Goal: Transaction & Acquisition: Register for event/course

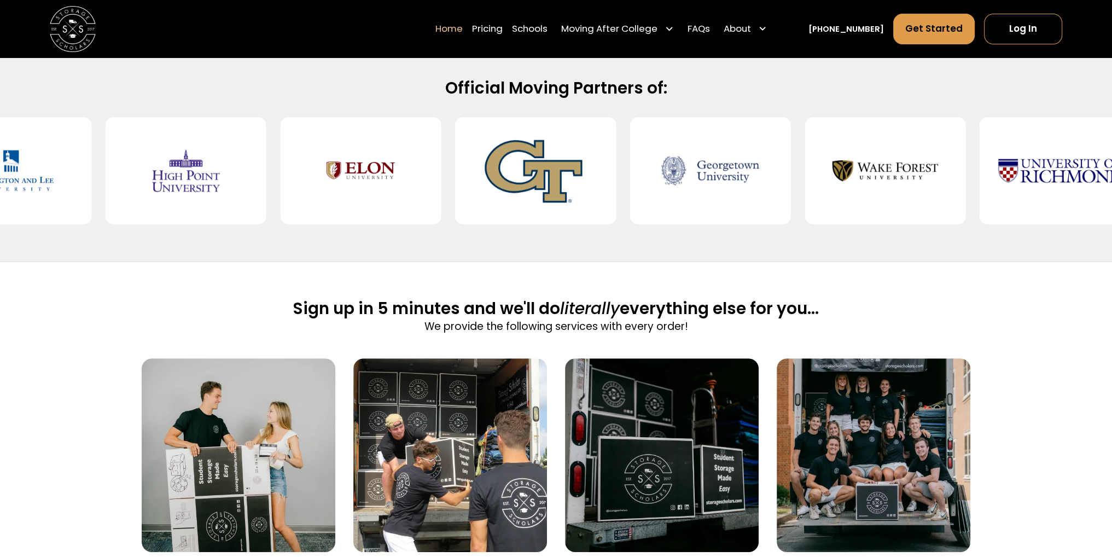
scroll to position [164, 0]
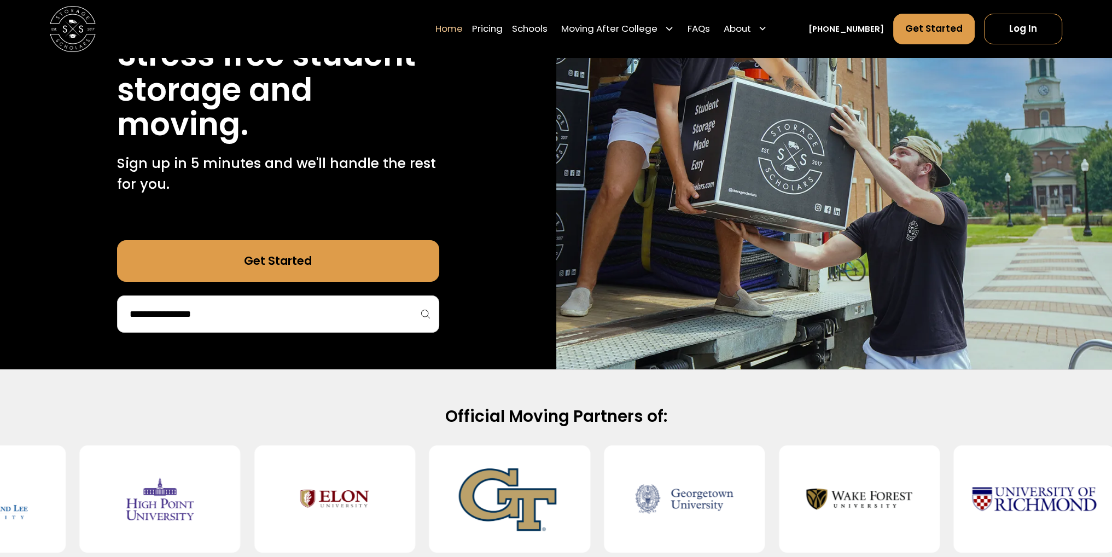
click at [503, 29] on link "Pricing" at bounding box center [487, 29] width 31 height 32
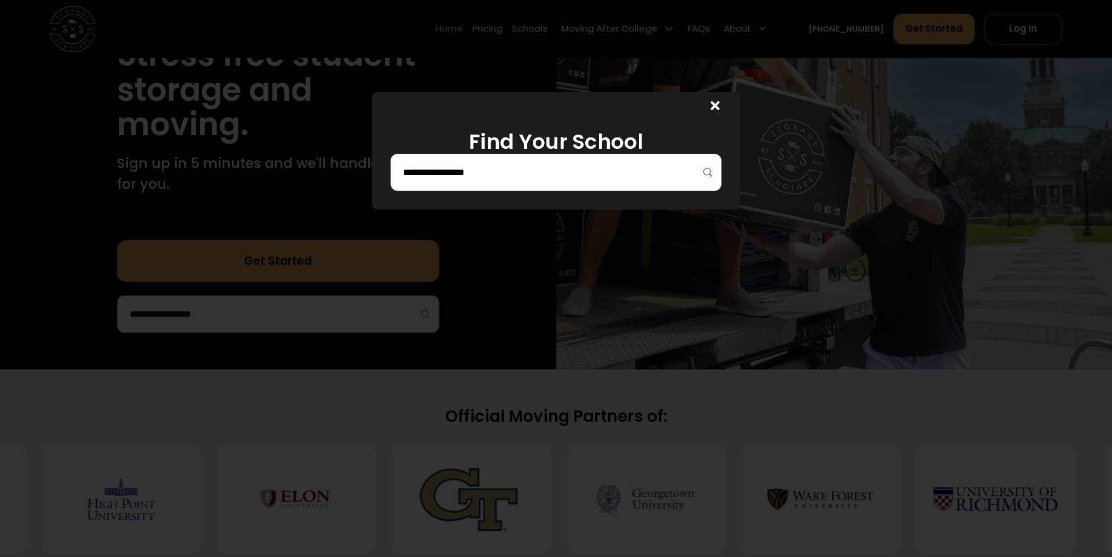
click at [501, 176] on input "search" at bounding box center [556, 172] width 308 height 19
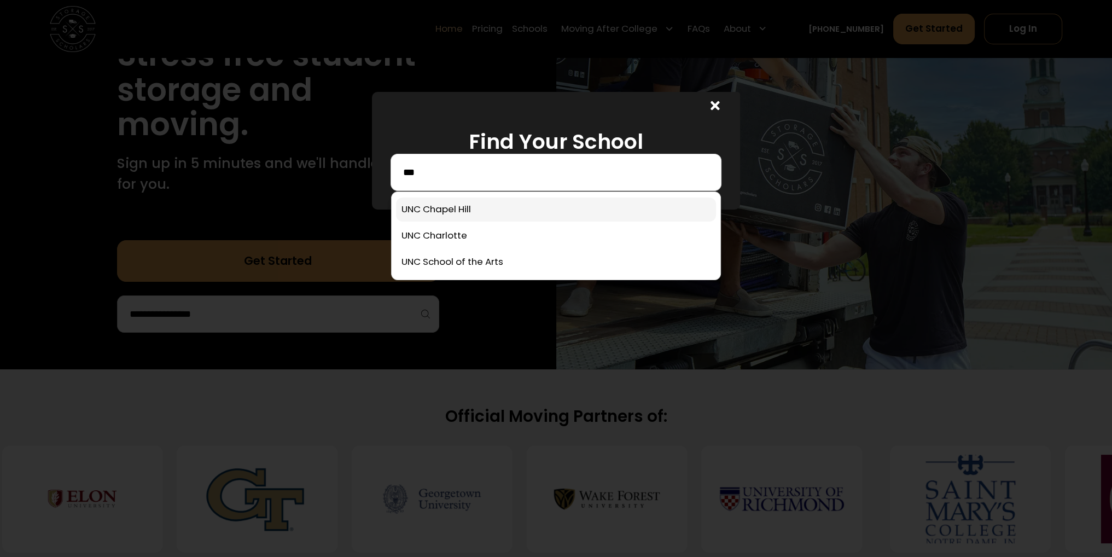
type input "***"
click at [488, 212] on link at bounding box center [556, 209] width 320 height 24
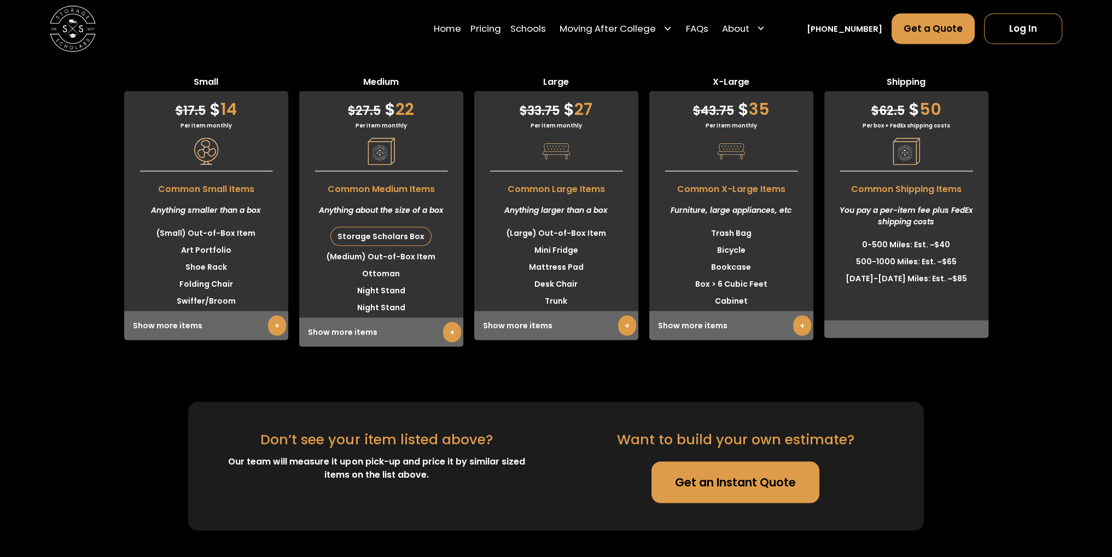
scroll to position [2948, 0]
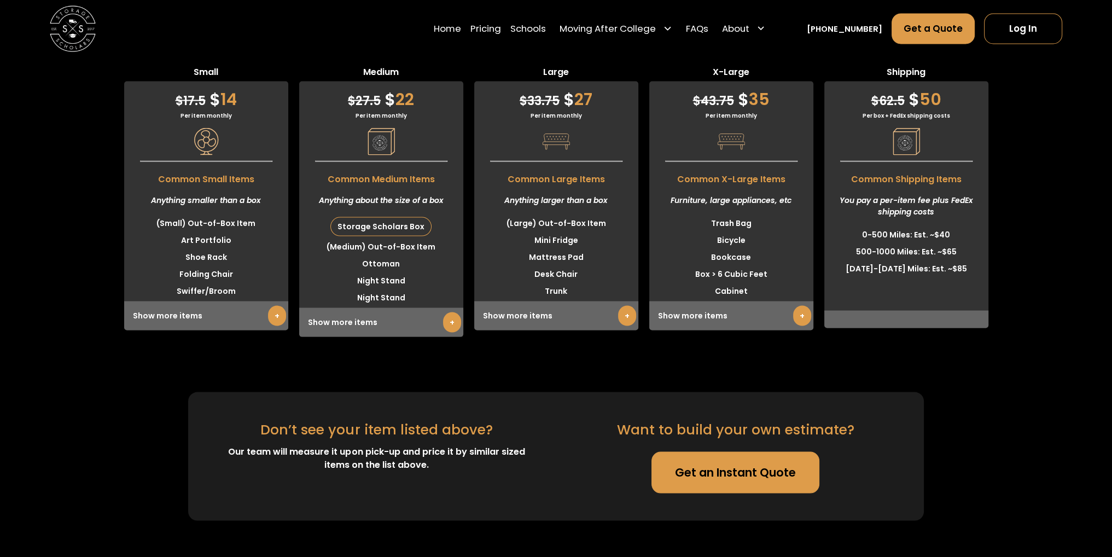
click at [446, 312] on link "+" at bounding box center [452, 322] width 18 height 20
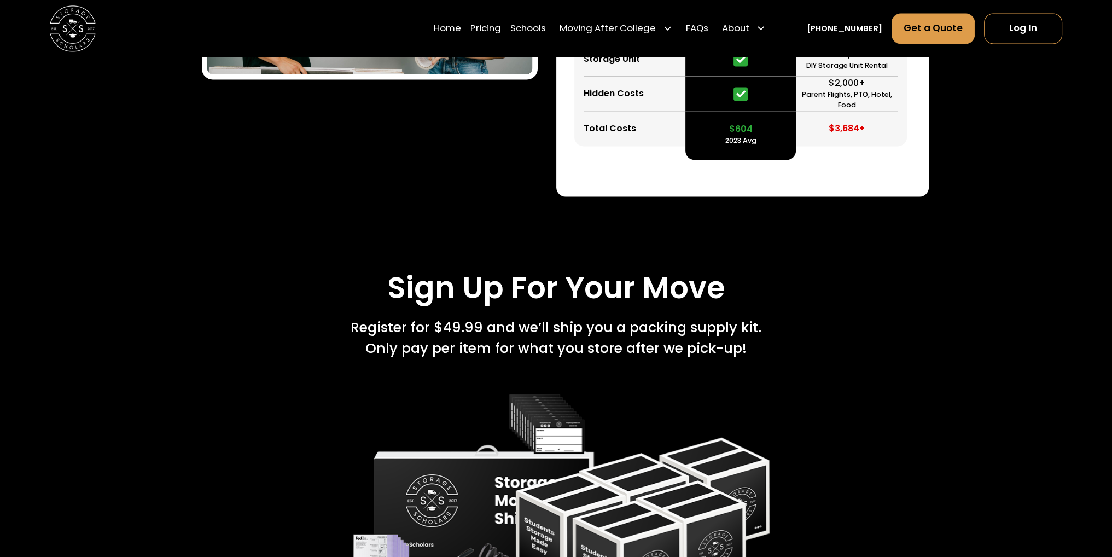
scroll to position [2073, 0]
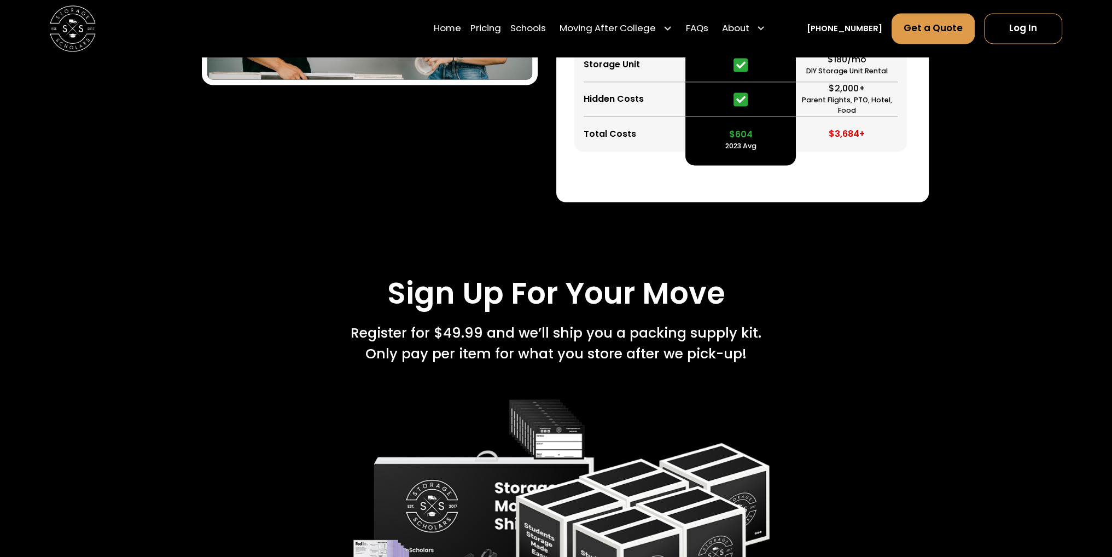
click at [863, 276] on div "Sign Up For Your Move Register for $49.99 and we’ll ship you a packing supply k…" at bounding box center [555, 320] width 745 height 89
